Goal: Information Seeking & Learning: Learn about a topic

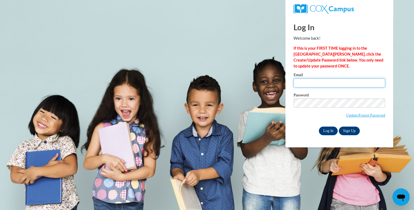
type input "samplesangie@aol.com"
click at [326, 132] on input "Log In" at bounding box center [328, 130] width 19 height 9
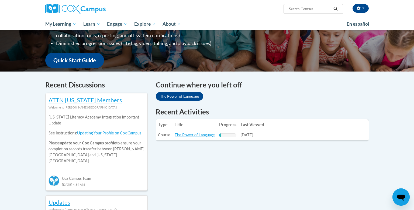
scroll to position [119, 0]
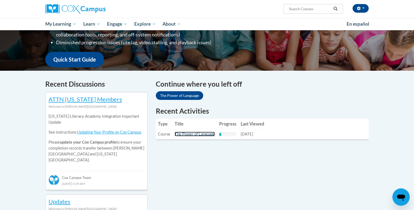
click at [187, 134] on link "The Power of Language" at bounding box center [195, 133] width 40 height 5
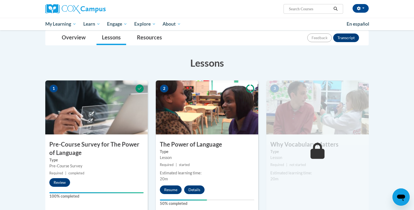
scroll to position [75, 0]
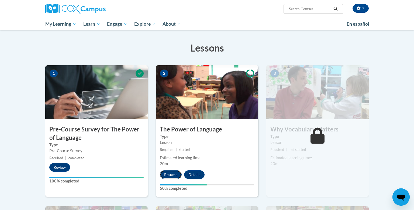
click at [172, 174] on button "Resume" at bounding box center [171, 174] width 22 height 9
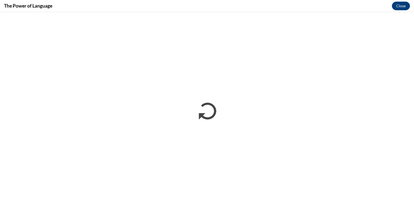
scroll to position [0, 0]
click at [397, 9] on button "Close" at bounding box center [401, 6] width 18 height 9
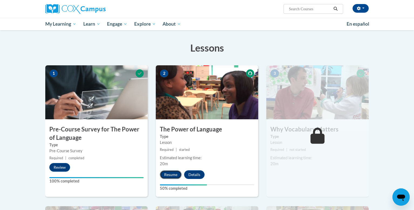
click at [162, 174] on button "Resume" at bounding box center [171, 174] width 22 height 9
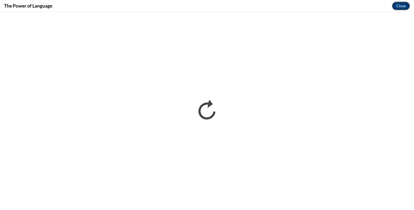
click at [401, 7] on button "Close" at bounding box center [401, 6] width 18 height 9
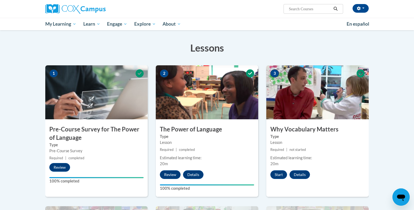
click at [401, 7] on div "[PERSON_NAME] ([GEOGRAPHIC_DATA]/New_York UTC-04:00) My Profile Inbox My Transc…" at bounding box center [207, 15] width 414 height 30
click at [278, 172] on button "Start" at bounding box center [278, 174] width 17 height 9
